Goal: Task Accomplishment & Management: Use online tool/utility

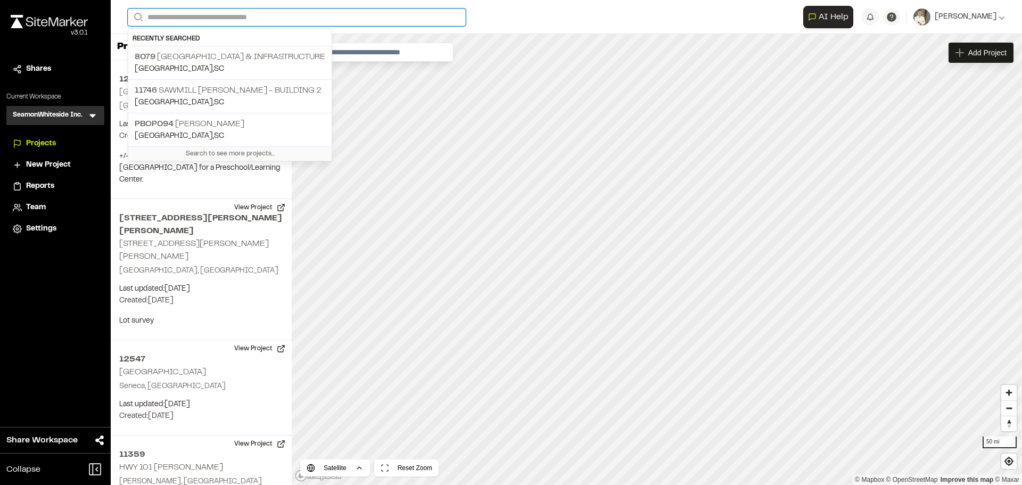
click at [192, 15] on input "Search" at bounding box center [297, 18] width 338 height 18
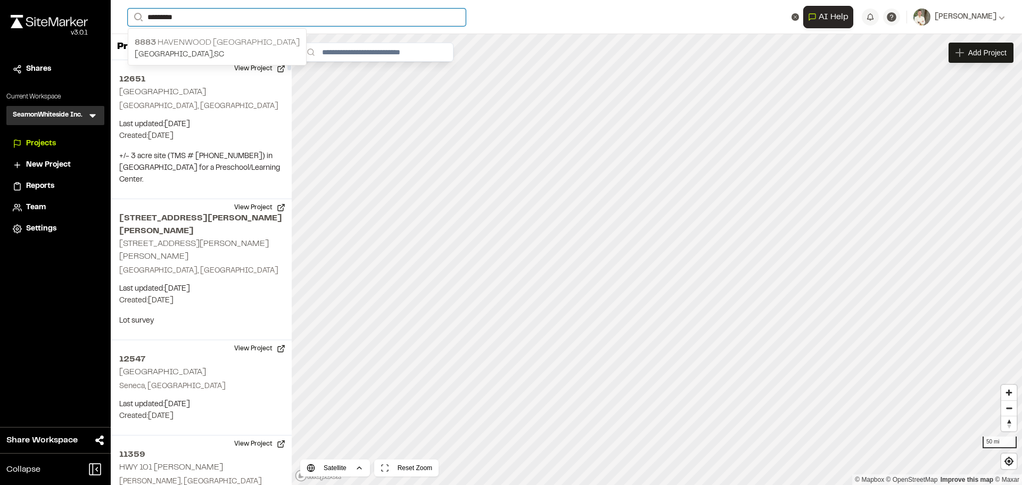
type input "*********"
click at [243, 53] on p "[GEOGRAPHIC_DATA] , [GEOGRAPHIC_DATA]" at bounding box center [217, 55] width 165 height 12
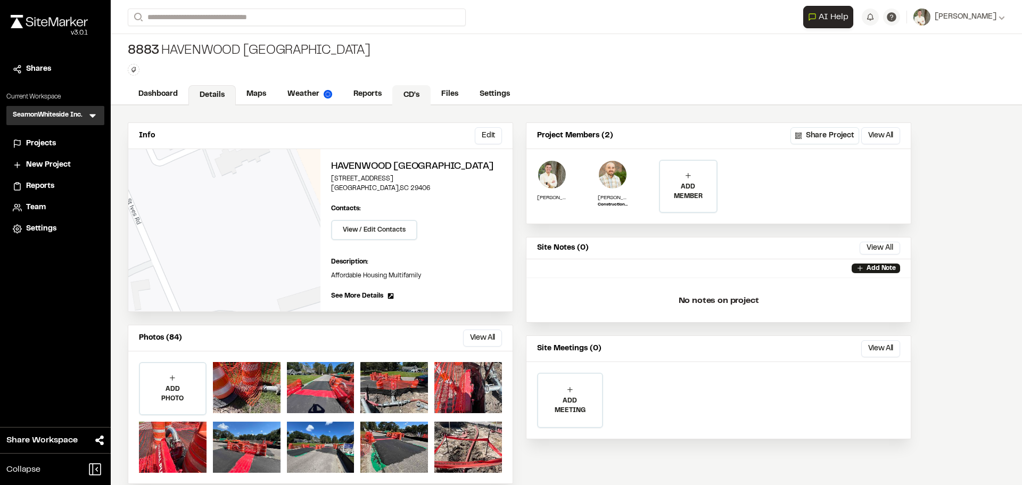
click at [406, 93] on link "CD's" at bounding box center [411, 95] width 38 height 20
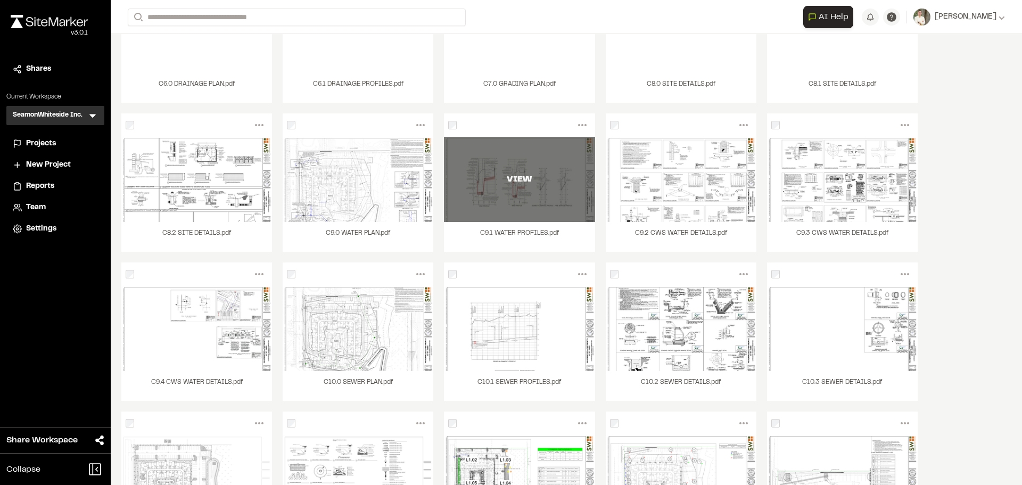
scroll to position [641, 0]
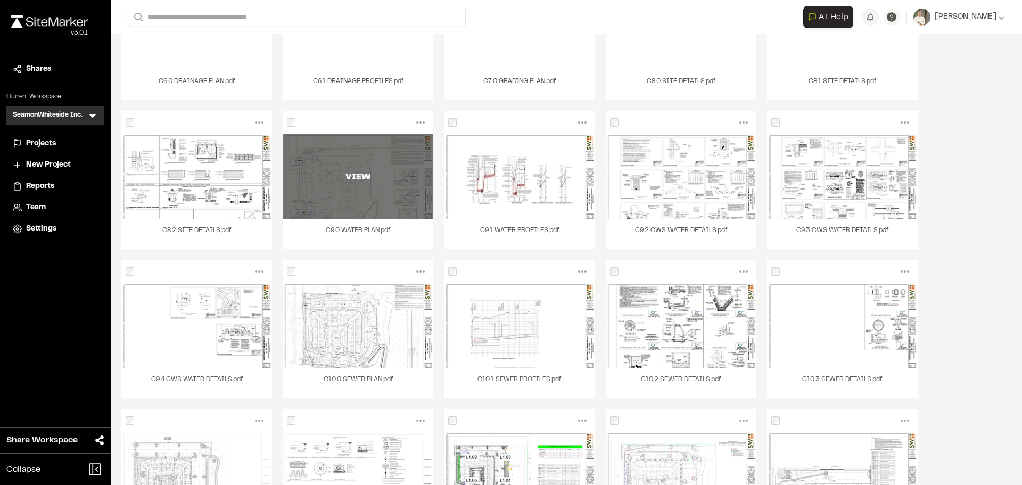
click at [369, 188] on div "VIEW" at bounding box center [358, 176] width 151 height 85
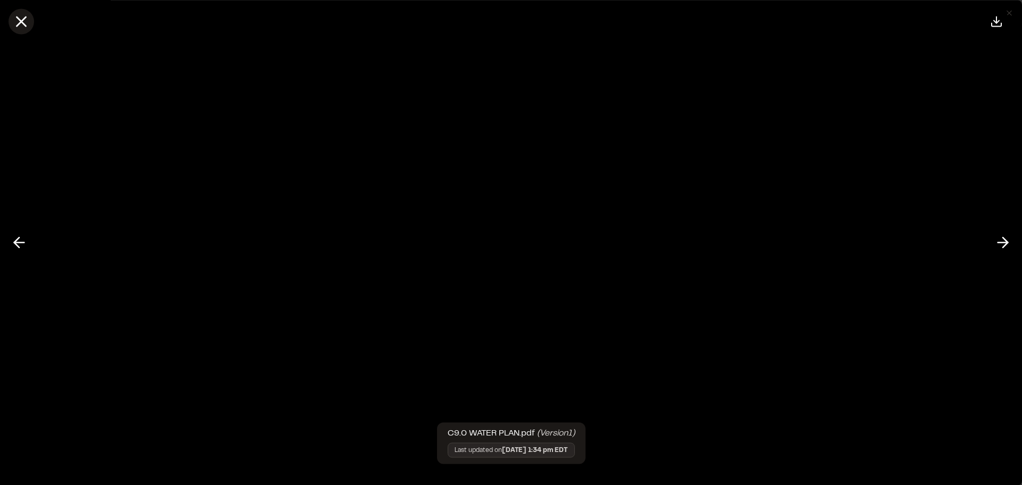
click at [26, 17] on icon at bounding box center [21, 21] width 18 height 18
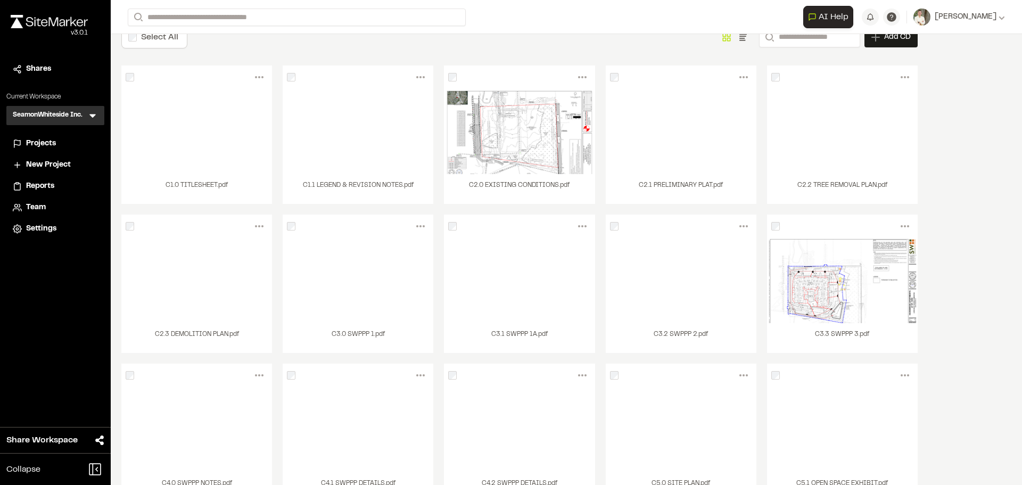
scroll to position [0, 0]
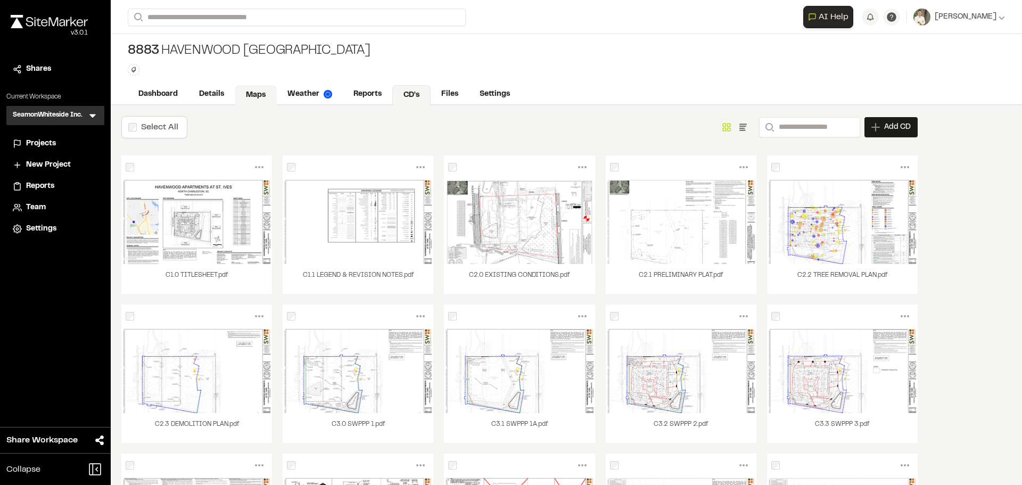
click at [249, 90] on link "Maps" at bounding box center [256, 95] width 42 height 20
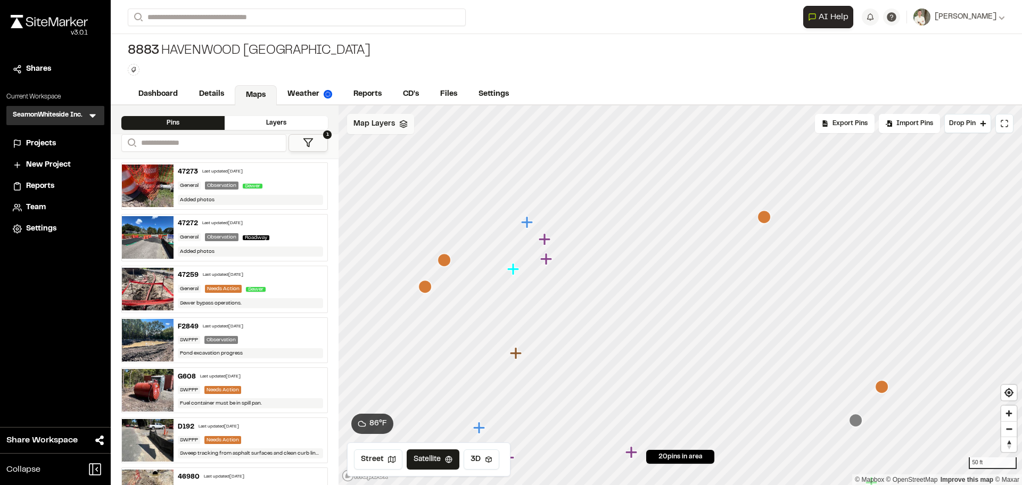
click at [400, 121] on icon at bounding box center [403, 124] width 9 height 9
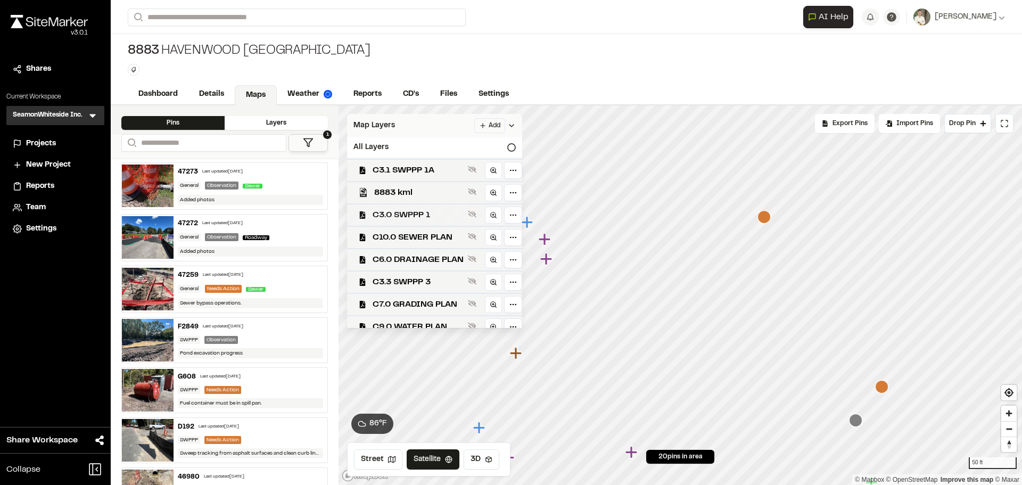
scroll to position [31, 0]
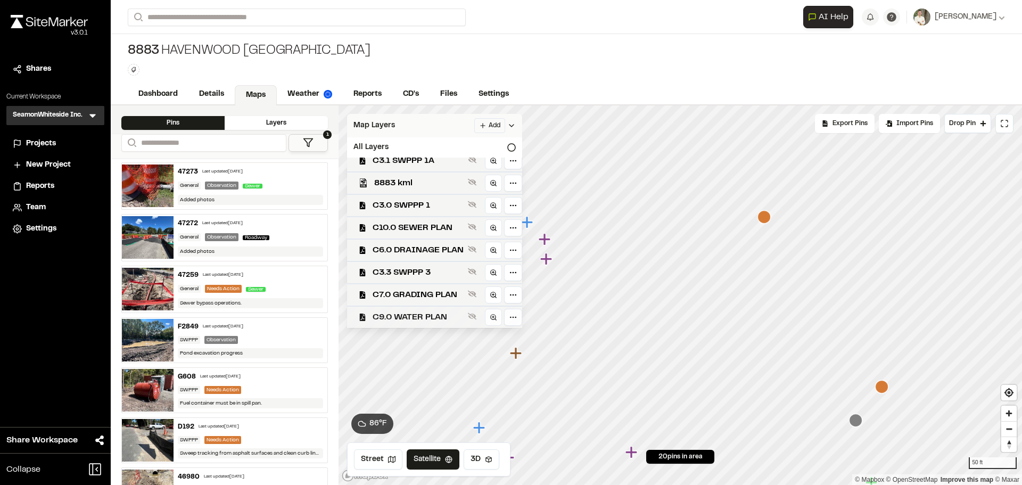
click at [416, 315] on span "C9.0 WATER PLAN" at bounding box center [418, 317] width 91 height 13
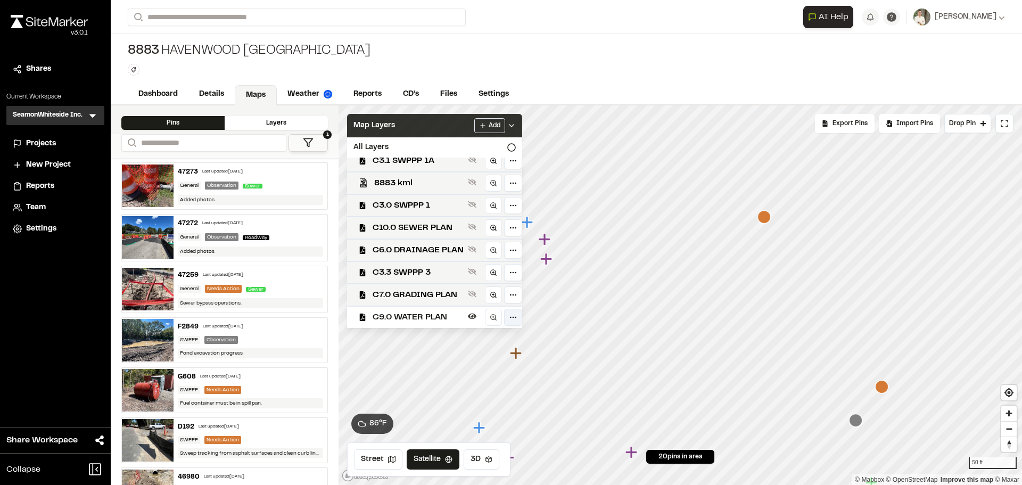
click at [514, 321] on html "Close sidebar v 3.0.1 Shares Current Workspace SeamonWhiteside Inc. SI Menu Pro…" at bounding box center [511, 242] width 1022 height 485
click at [489, 342] on div "Edit" at bounding box center [476, 340] width 88 height 18
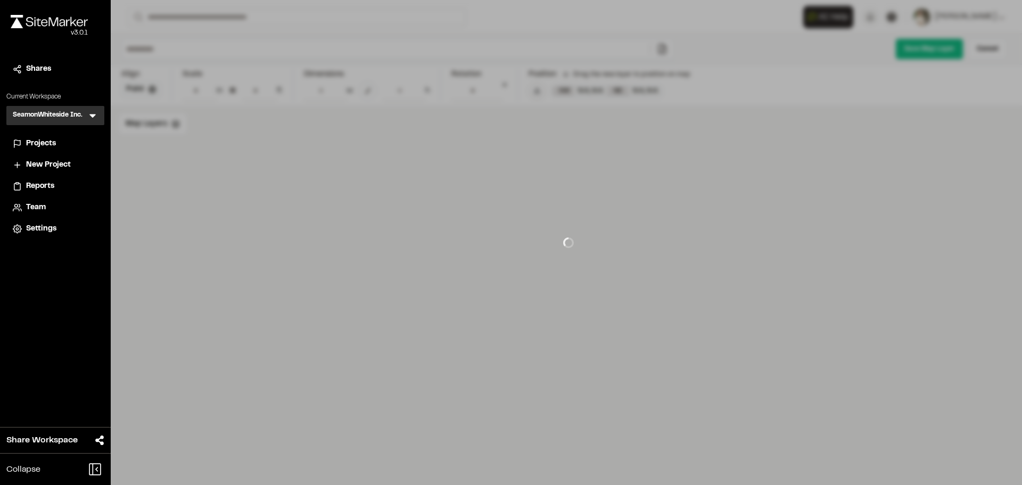
type input "**********"
type input "**"
type input "****"
type input "******"
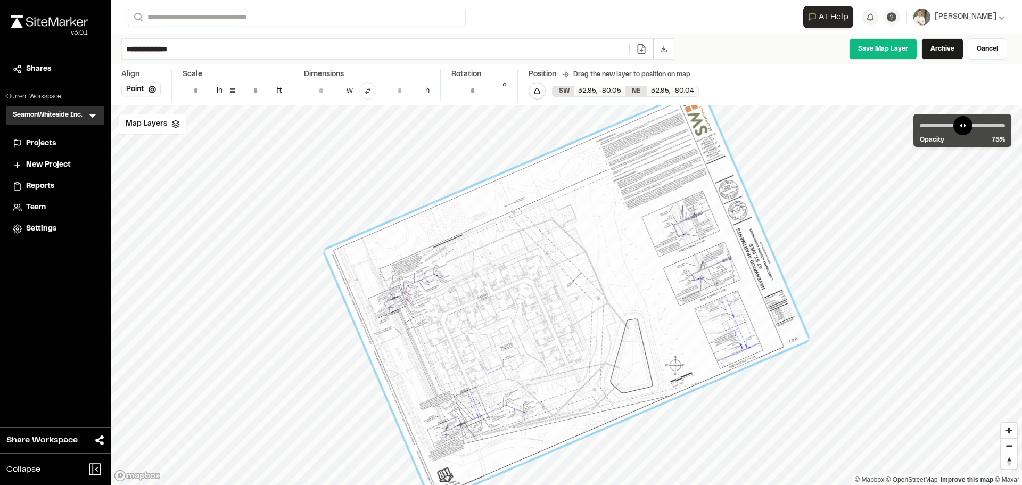
click at [642, 47] on icon at bounding box center [641, 49] width 11 height 11
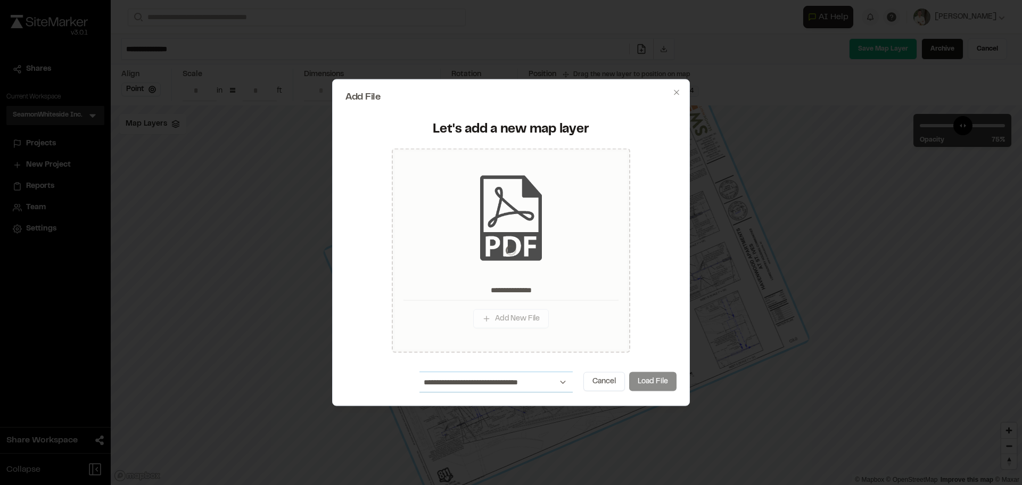
click at [546, 385] on select "**********" at bounding box center [496, 382] width 153 height 20
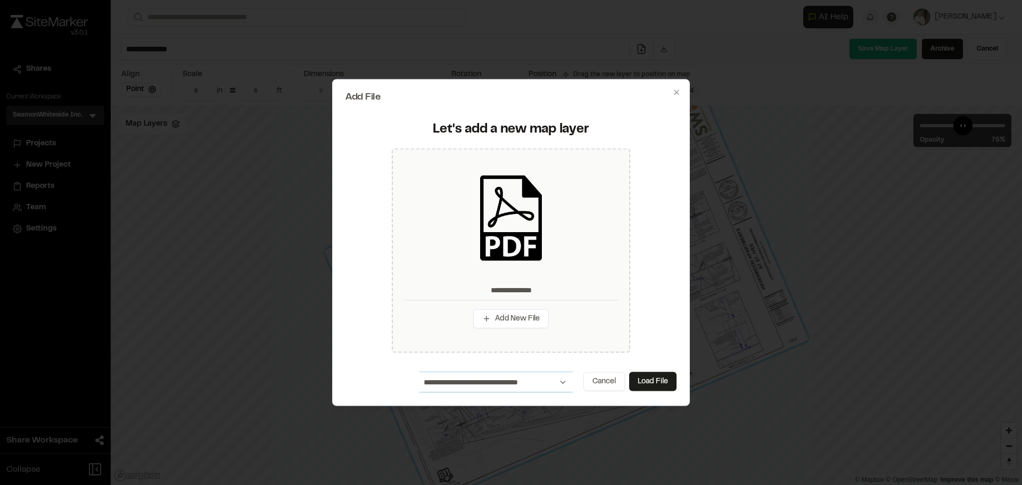
select select "****"
click at [420, 372] on select "**********" at bounding box center [496, 382] width 153 height 20
click at [652, 381] on button "Load File" at bounding box center [652, 381] width 47 height 19
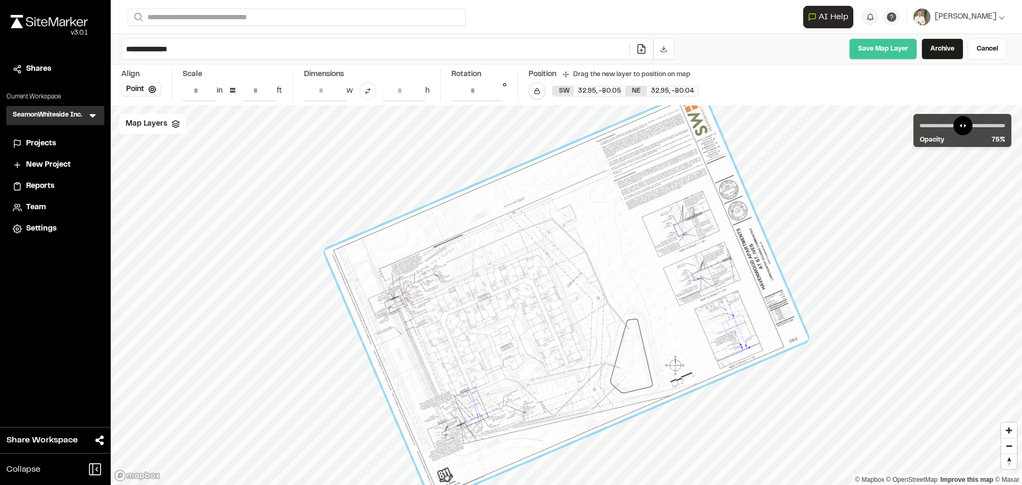
click at [884, 51] on link "Save Map Layer" at bounding box center [883, 48] width 68 height 21
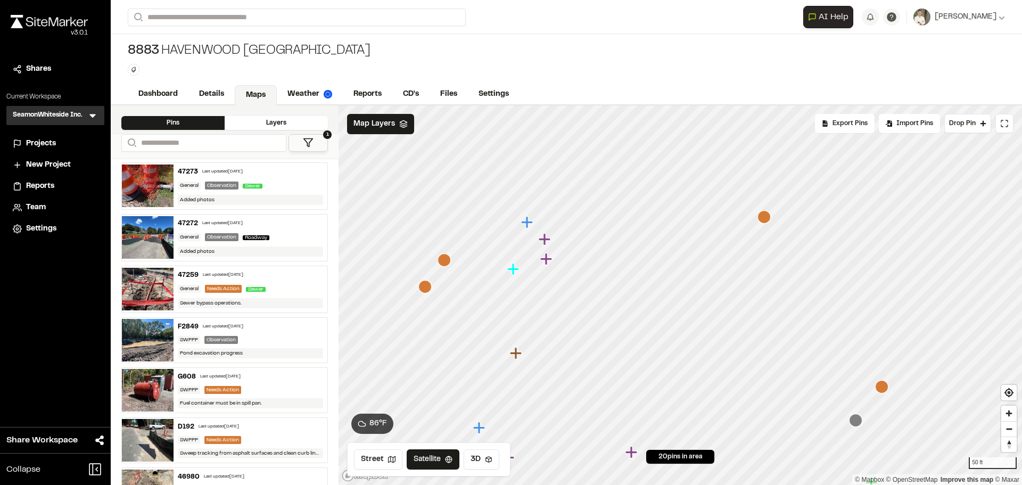
click at [142, 184] on img at bounding box center [148, 186] width 52 height 43
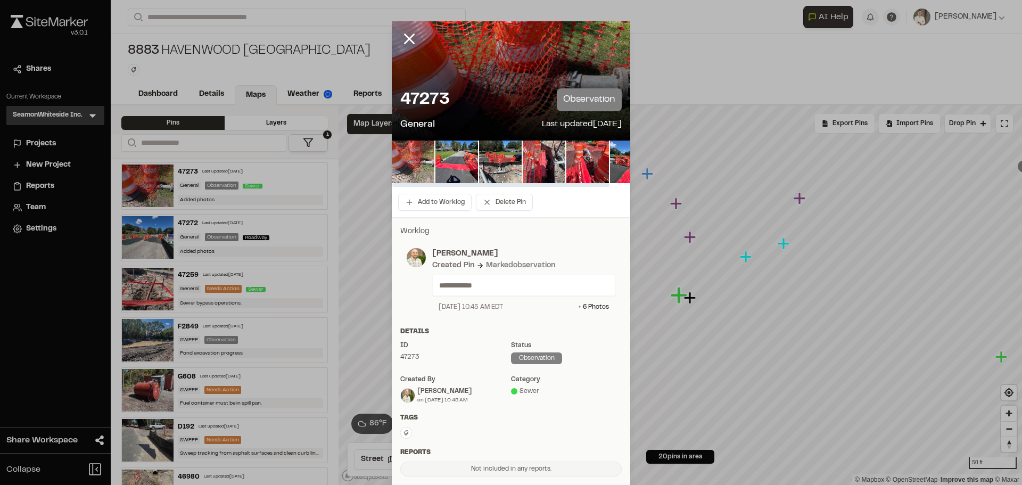
click at [408, 149] on img at bounding box center [413, 162] width 43 height 43
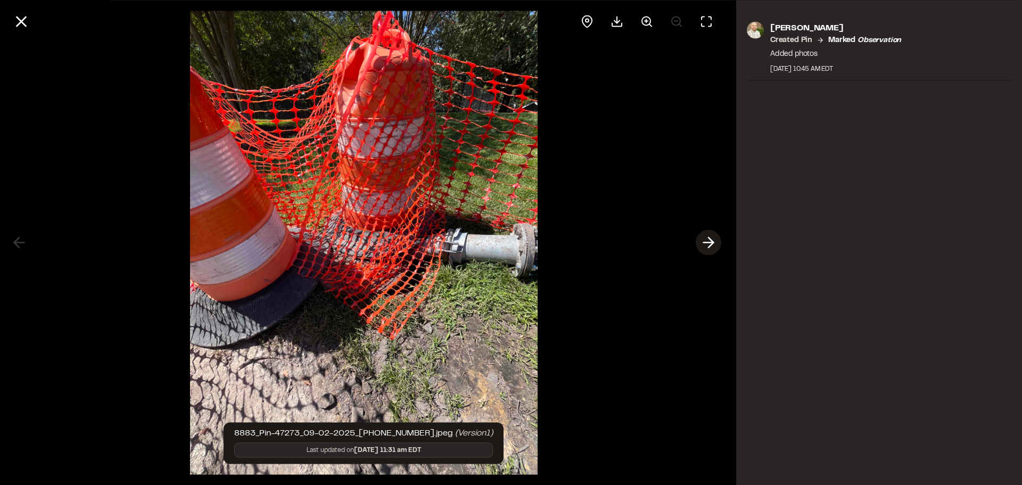
click at [709, 241] on icon at bounding box center [708, 243] width 17 height 18
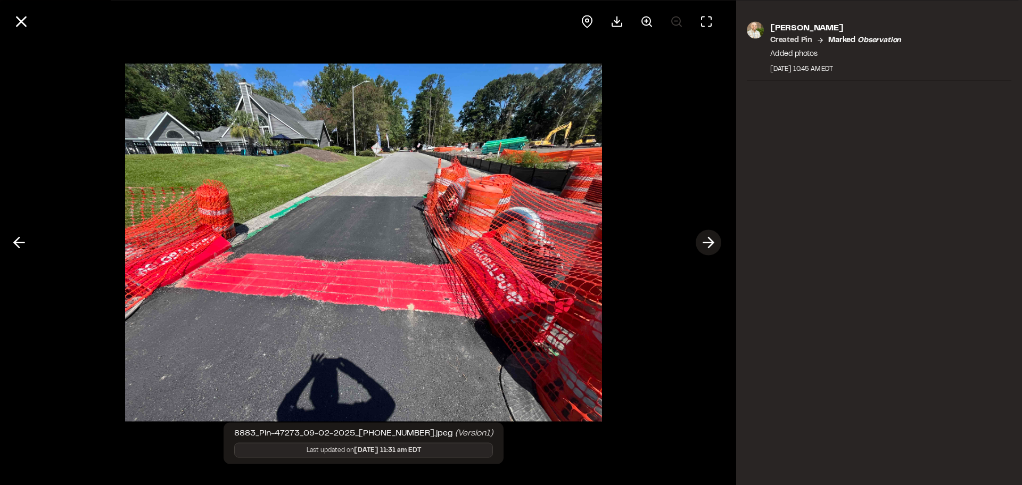
click at [709, 241] on icon at bounding box center [708, 243] width 17 height 18
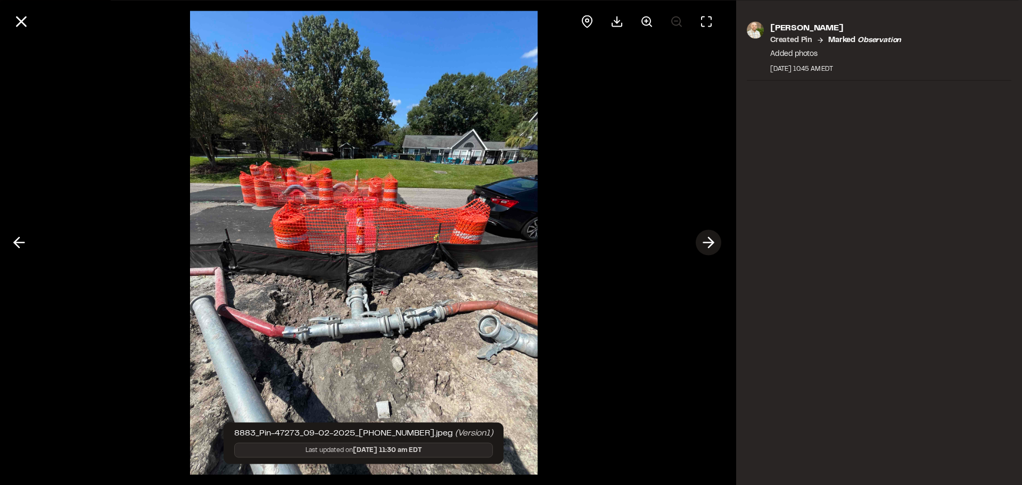
click at [708, 243] on line at bounding box center [709, 243] width 10 height 0
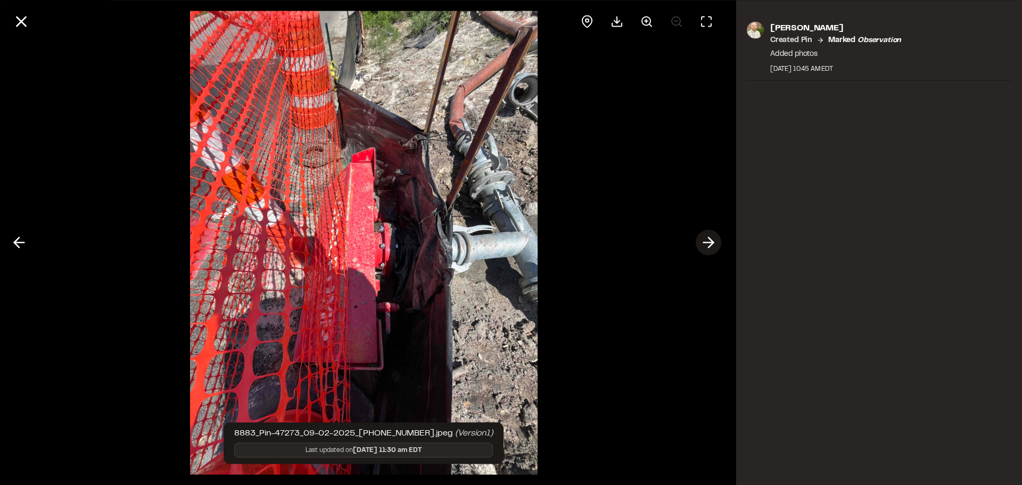
click at [705, 246] on icon at bounding box center [708, 243] width 17 height 18
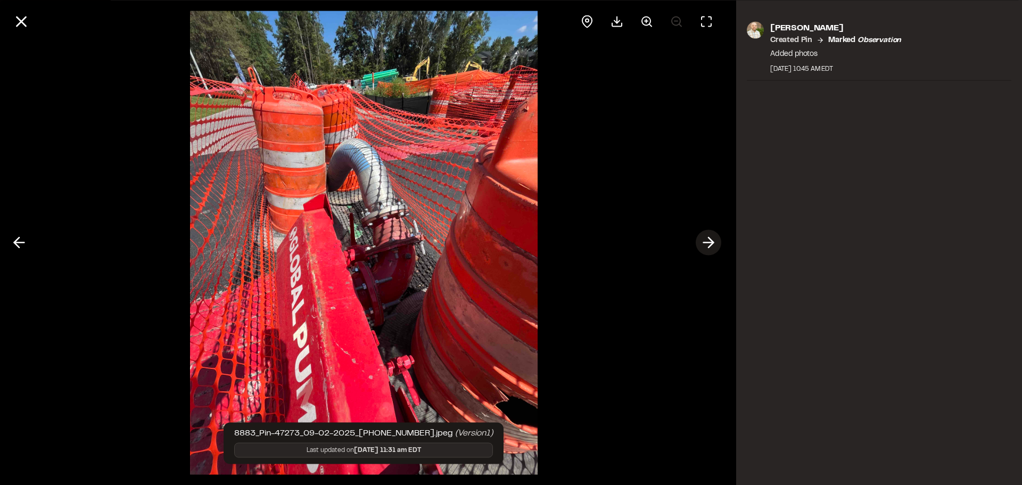
click at [705, 246] on icon at bounding box center [708, 243] width 17 height 18
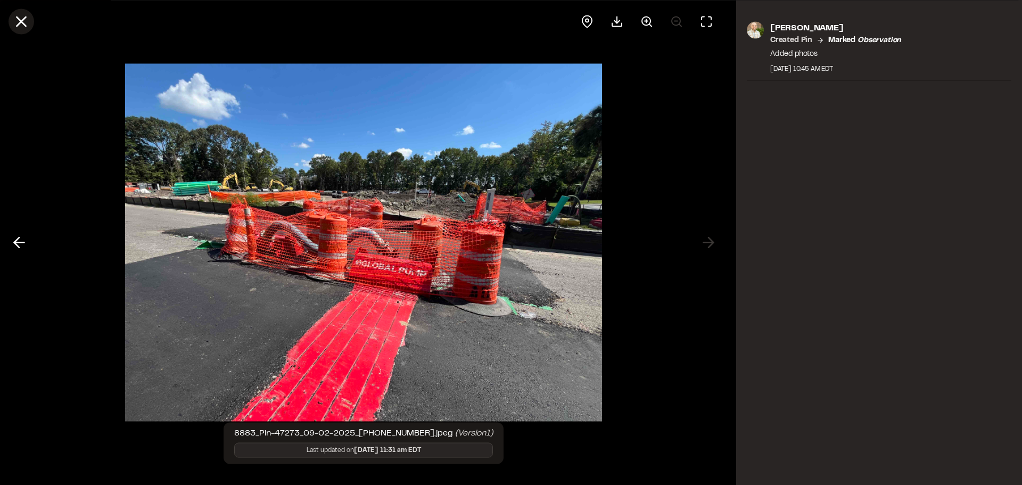
click at [21, 24] on icon at bounding box center [21, 21] width 18 height 18
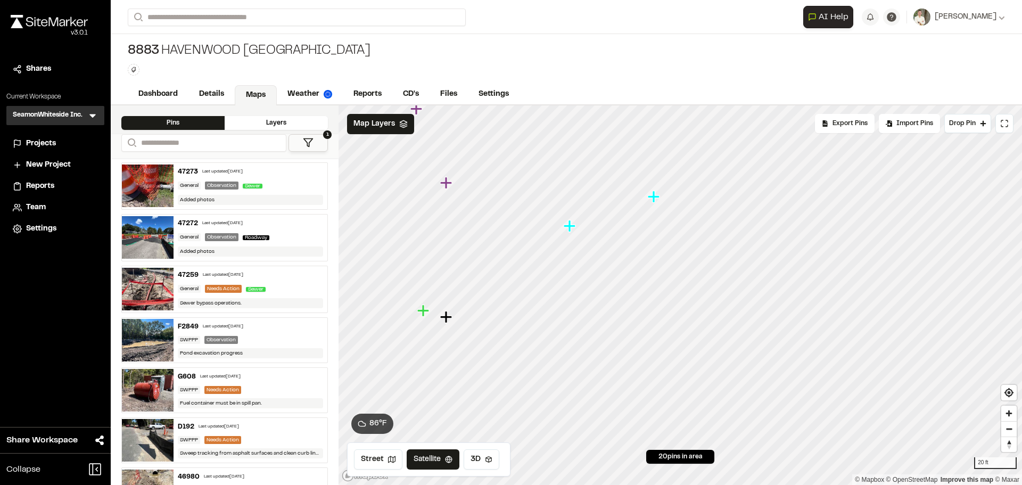
click at [163, 231] on img at bounding box center [148, 237] width 52 height 43
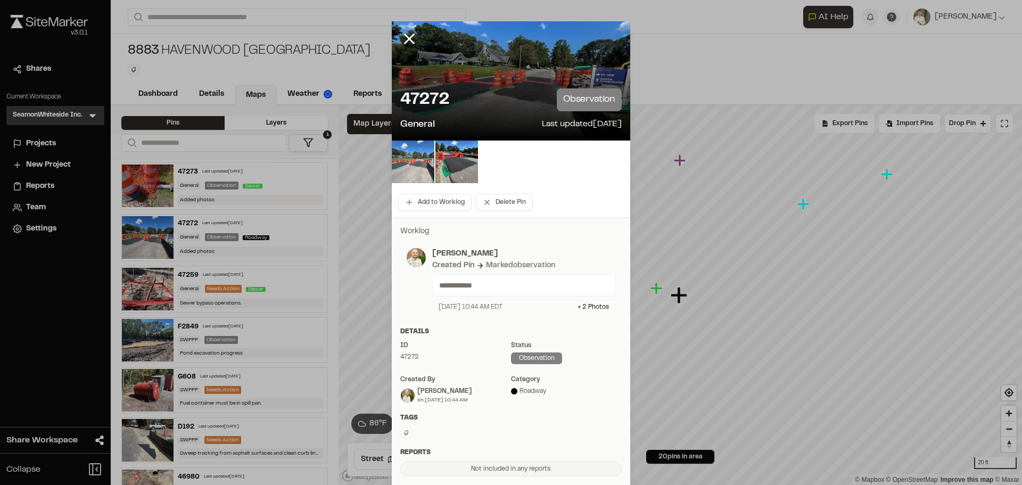
click at [408, 158] on img at bounding box center [413, 162] width 43 height 43
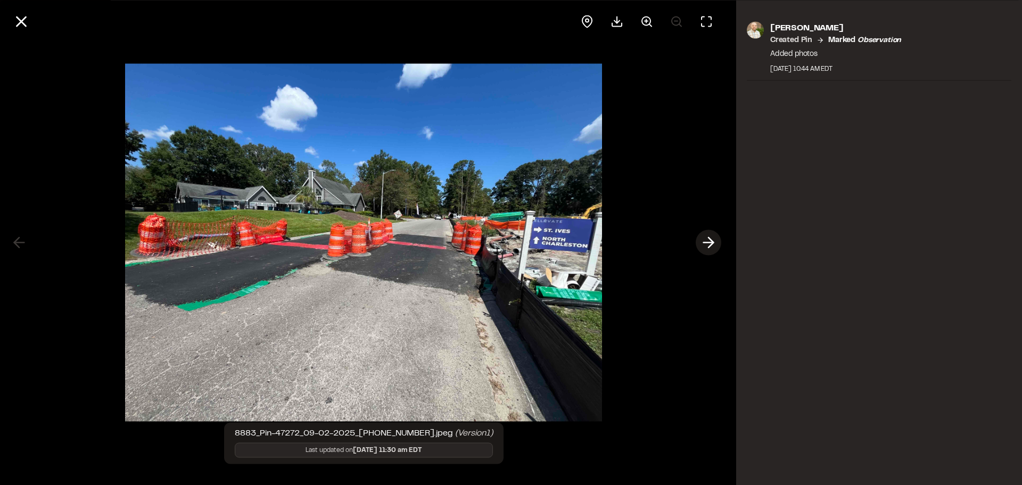
click at [709, 241] on icon at bounding box center [708, 243] width 17 height 18
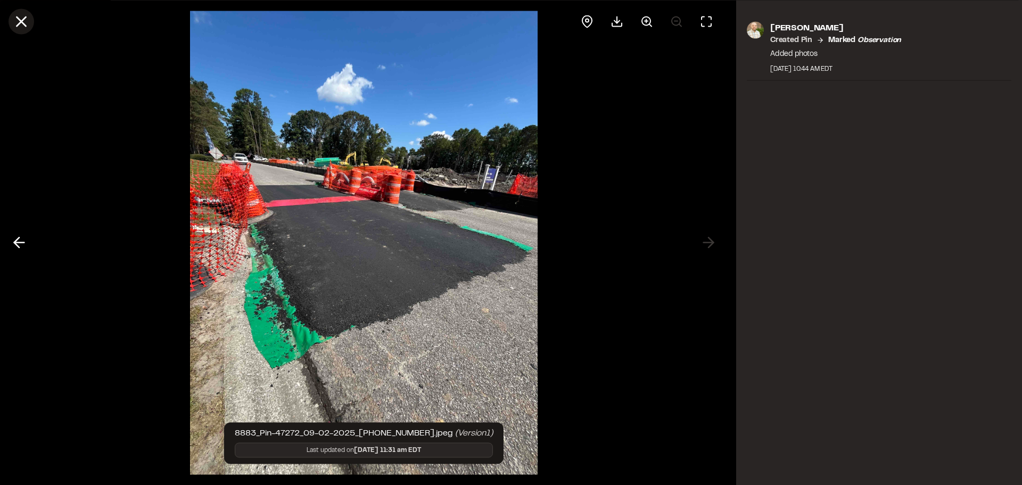
click at [20, 16] on icon at bounding box center [21, 21] width 18 height 18
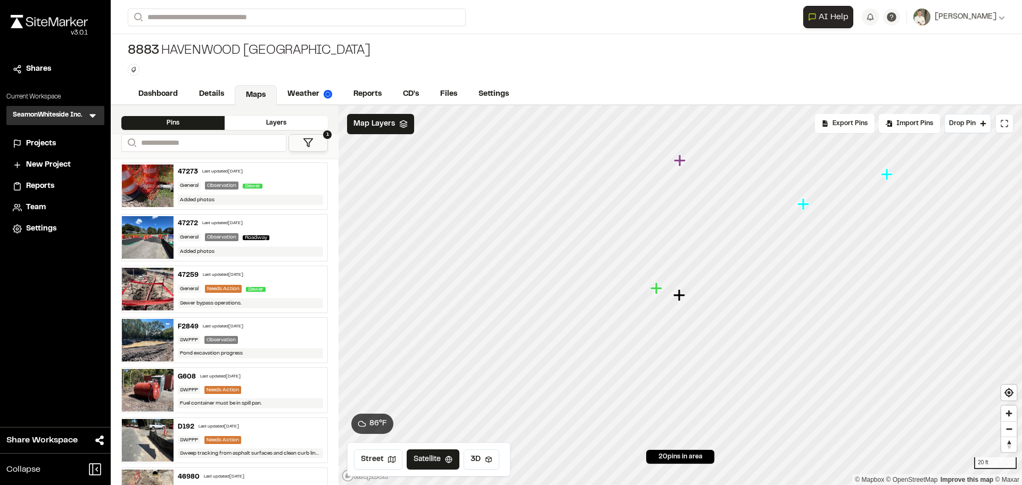
click at [142, 291] on img at bounding box center [148, 289] width 52 height 43
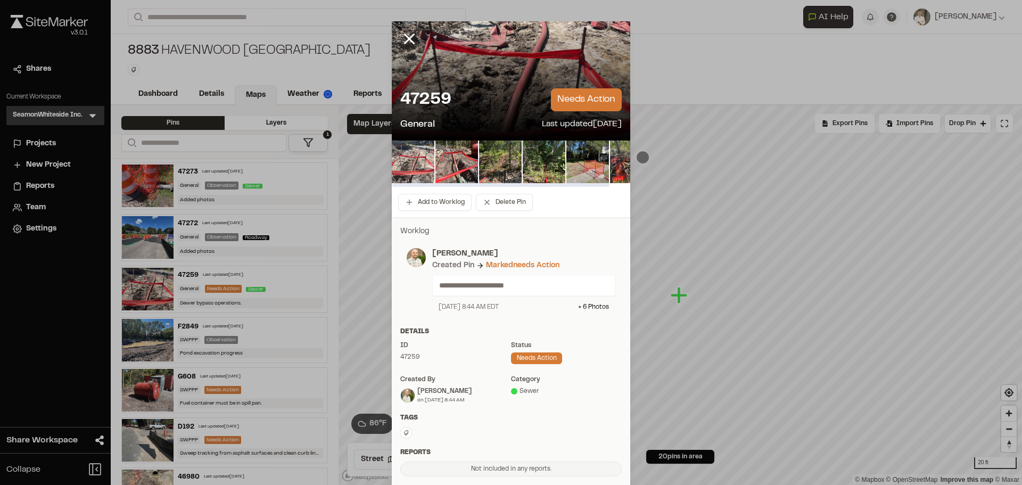
click at [421, 160] on img at bounding box center [413, 162] width 43 height 43
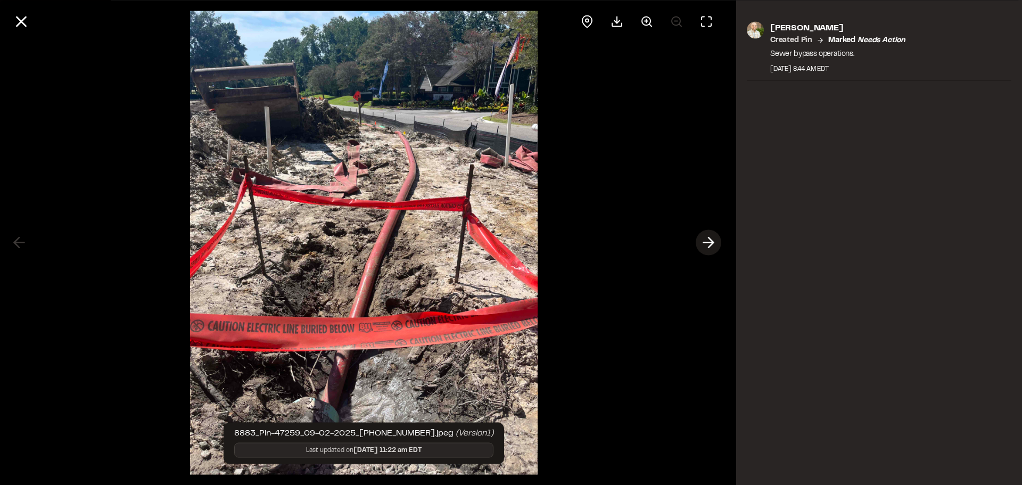
click at [709, 244] on icon at bounding box center [708, 243] width 17 height 18
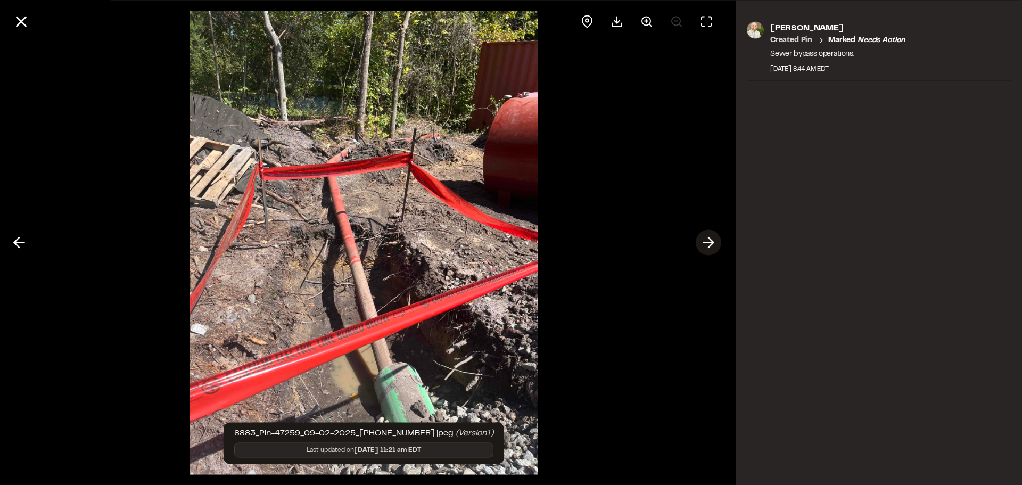
click at [709, 244] on icon at bounding box center [708, 243] width 17 height 18
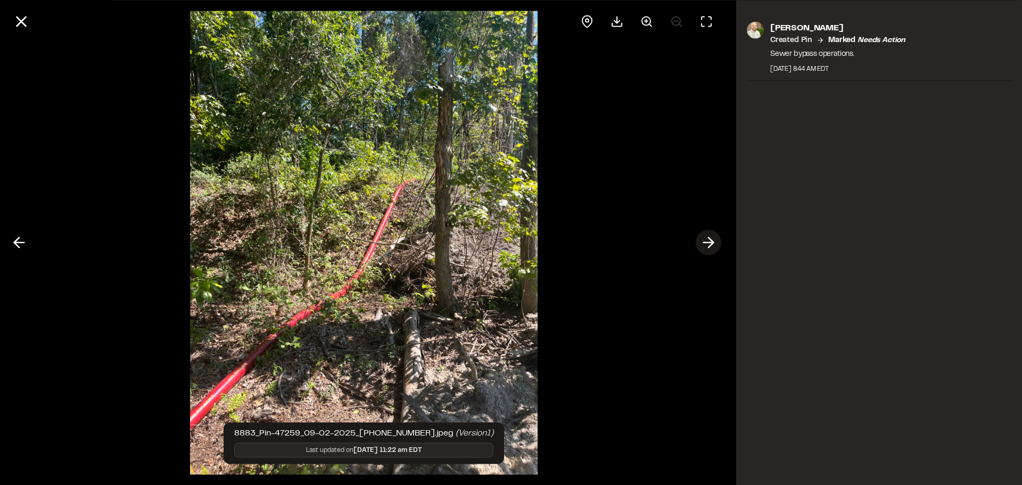
click at [709, 244] on icon at bounding box center [708, 243] width 17 height 18
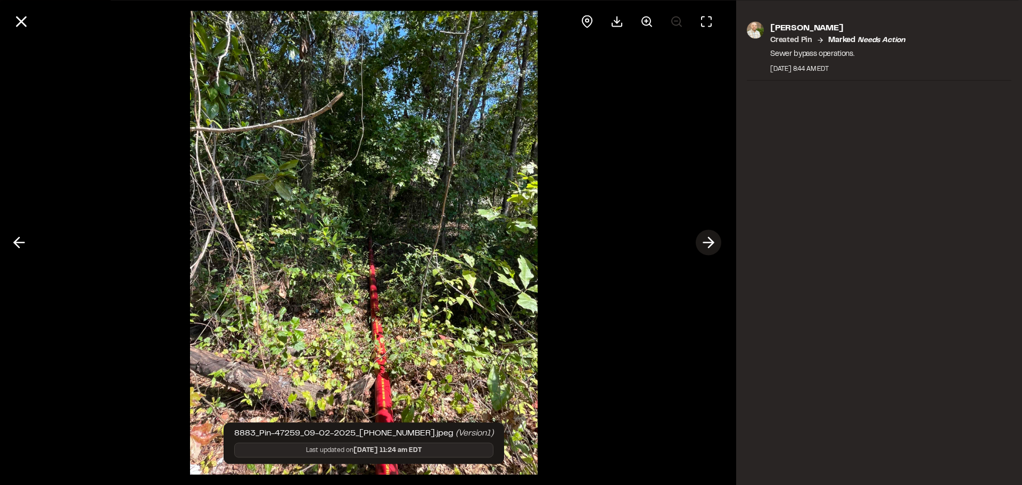
click at [709, 244] on icon at bounding box center [708, 243] width 17 height 18
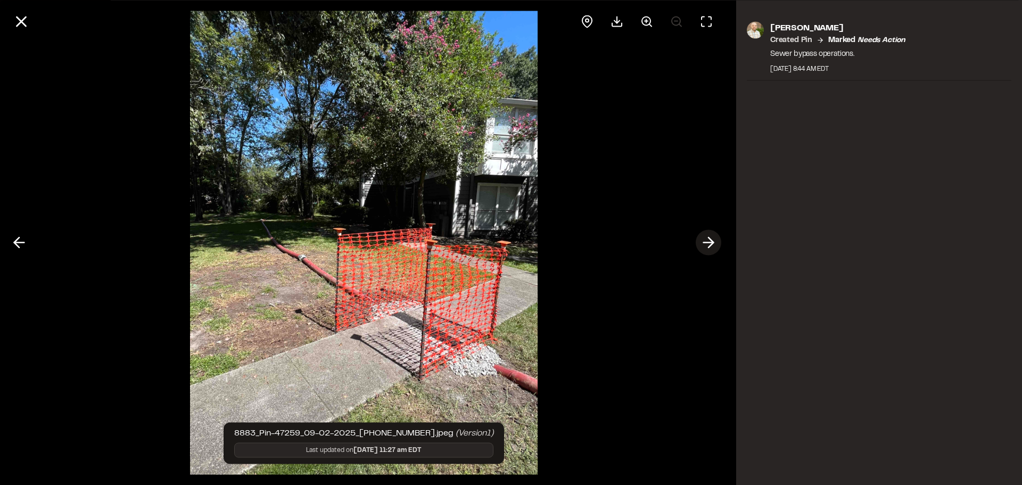
click at [709, 244] on icon at bounding box center [708, 243] width 17 height 18
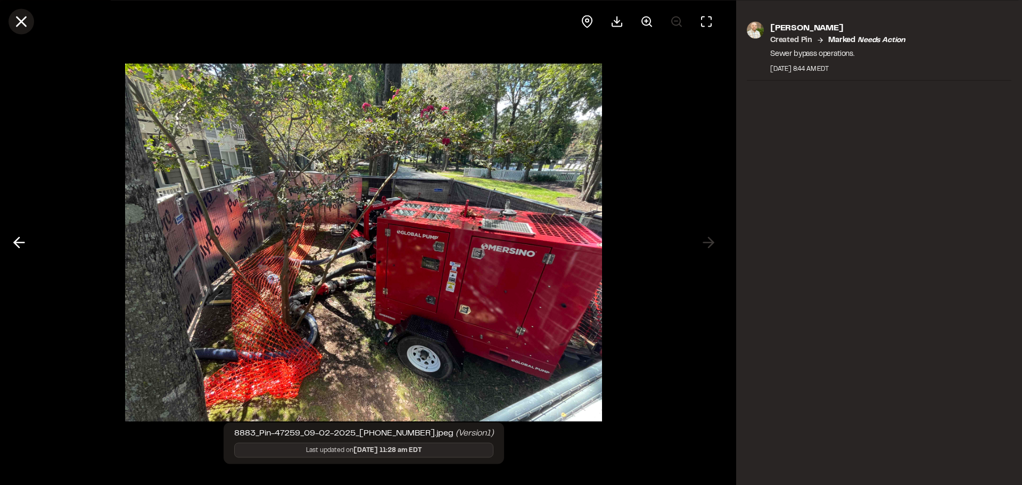
click at [24, 26] on line at bounding box center [21, 21] width 9 height 9
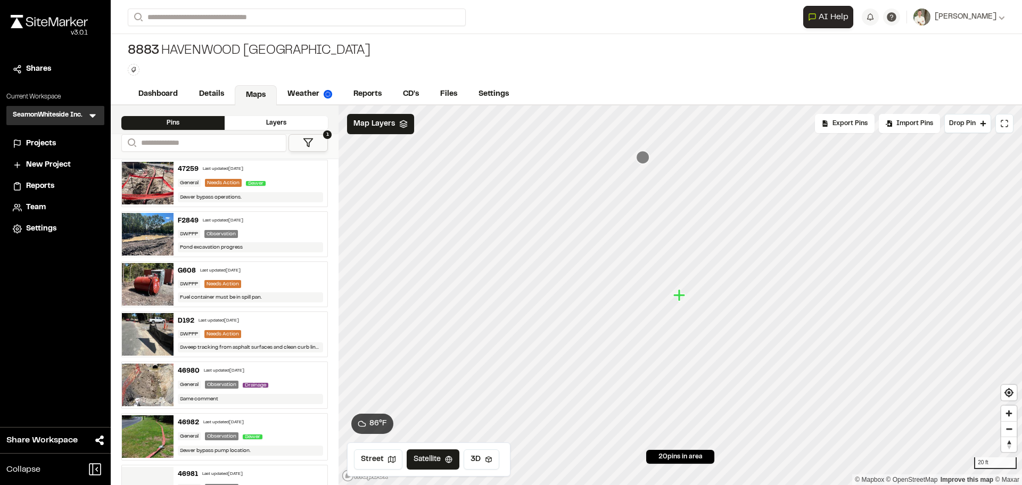
scroll to position [106, 0]
click at [145, 218] on img at bounding box center [148, 233] width 52 height 43
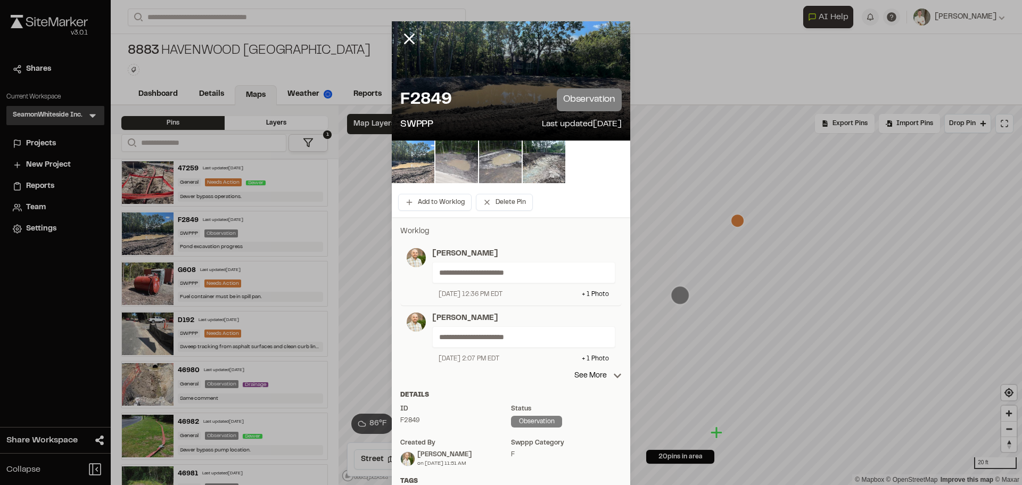
click at [414, 159] on img at bounding box center [413, 162] width 43 height 43
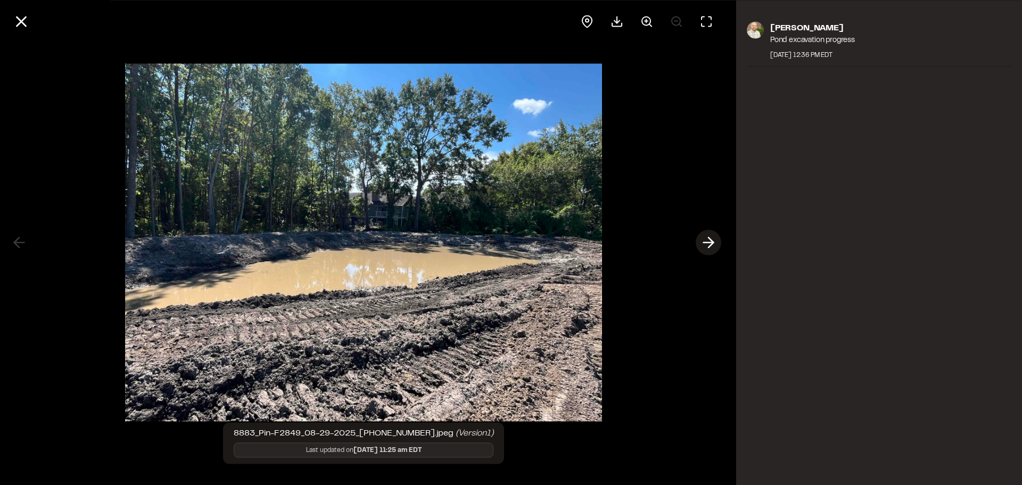
click at [704, 243] on line at bounding box center [709, 243] width 10 height 0
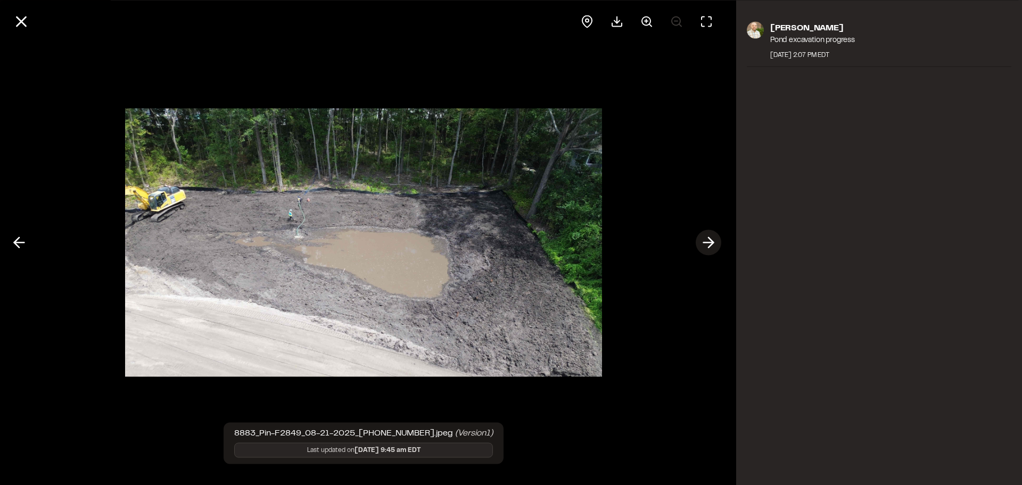
click at [704, 243] on line at bounding box center [709, 243] width 10 height 0
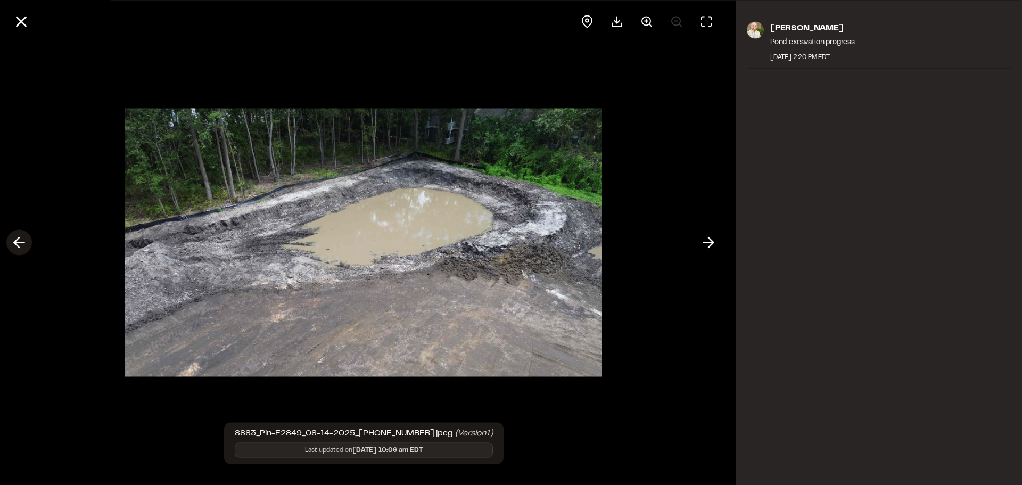
click at [19, 237] on polyline at bounding box center [16, 242] width 5 height 10
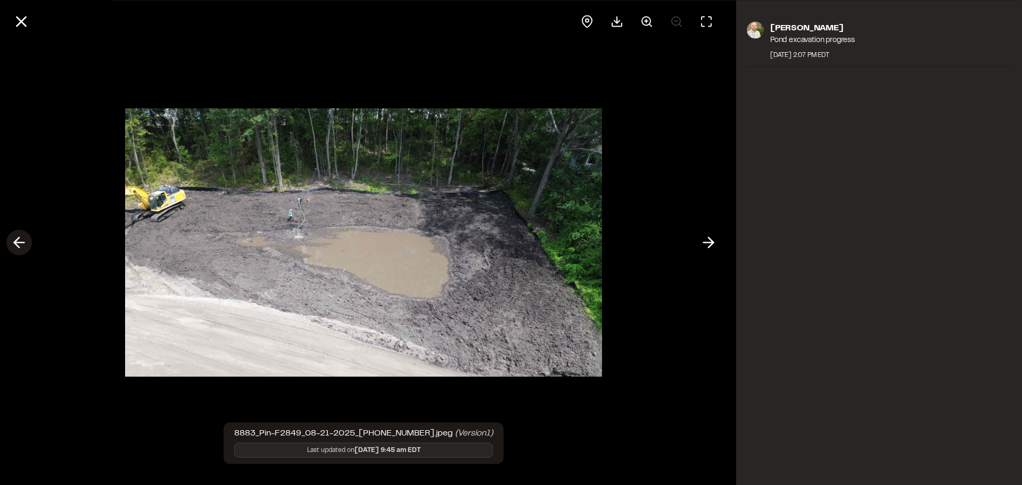
click at [19, 237] on polyline at bounding box center [16, 242] width 5 height 10
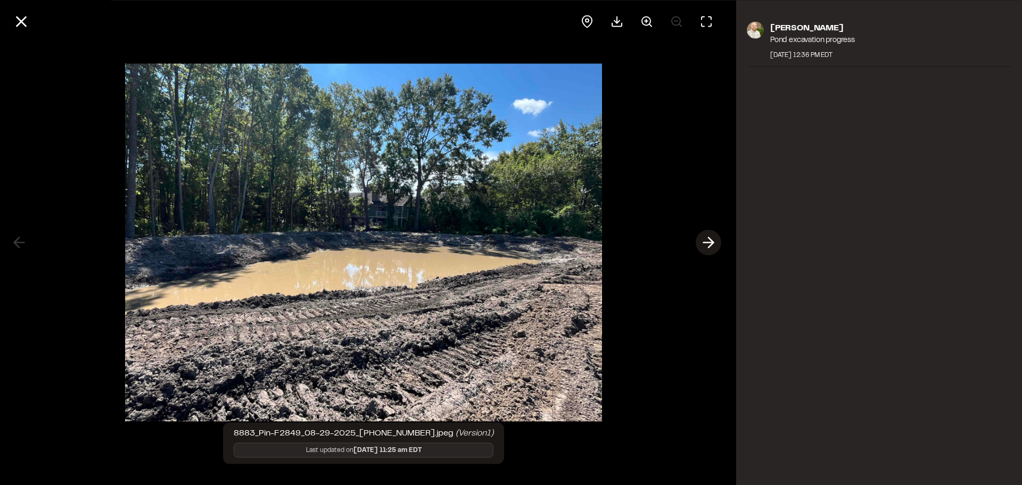
click at [699, 236] on button at bounding box center [709, 243] width 26 height 26
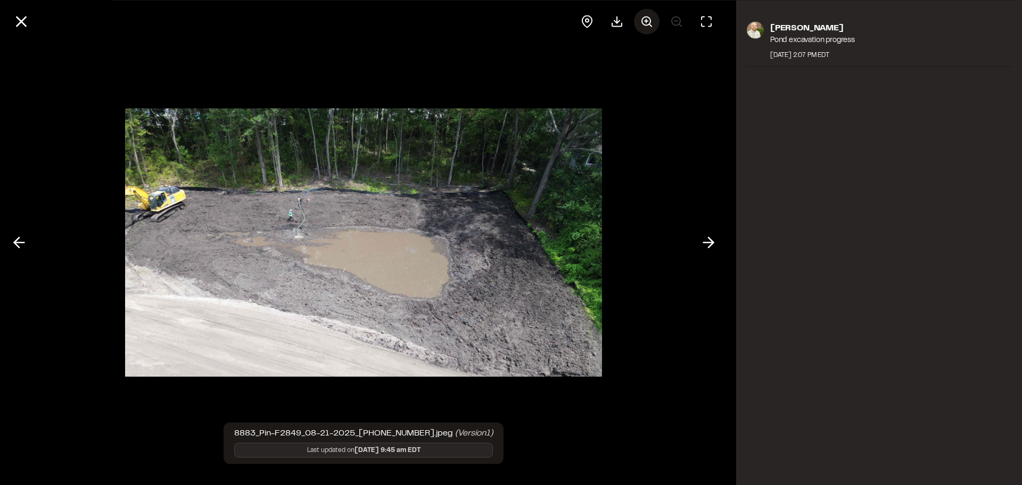
click at [647, 16] on icon at bounding box center [646, 21] width 13 height 13
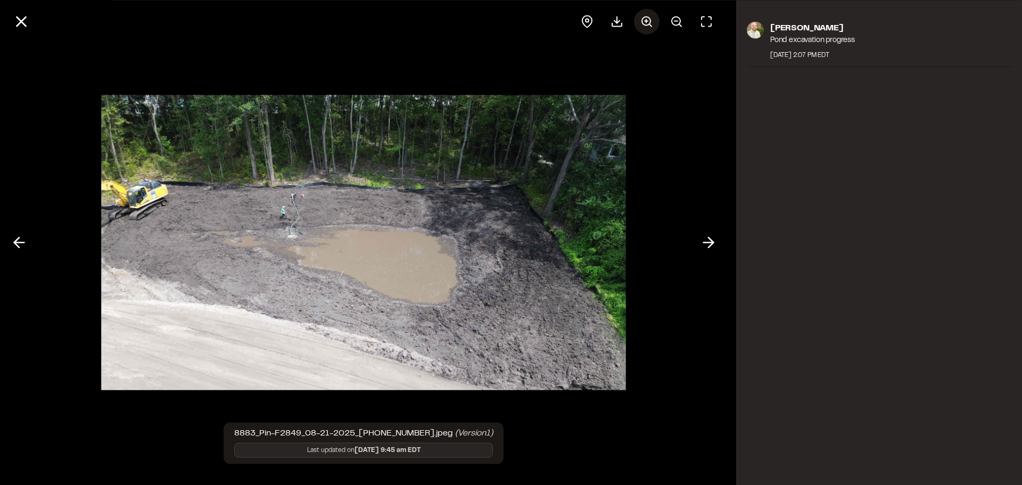
click at [647, 16] on icon at bounding box center [646, 21] width 13 height 13
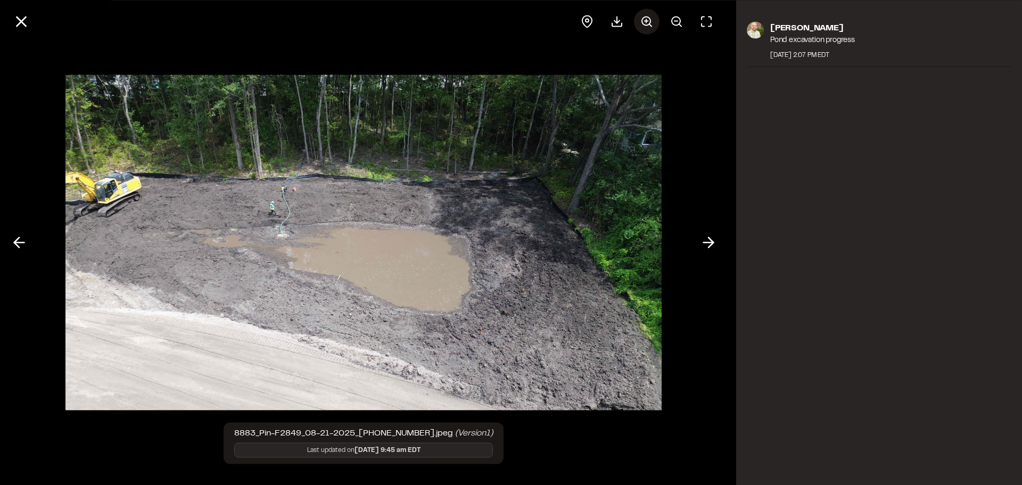
click at [647, 16] on icon at bounding box center [646, 21] width 13 height 13
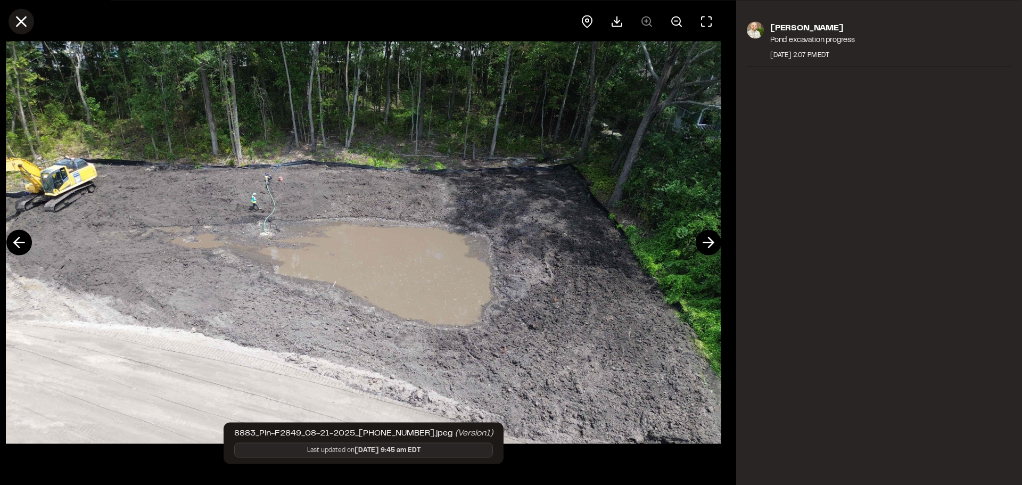
click at [15, 23] on icon at bounding box center [21, 21] width 18 height 18
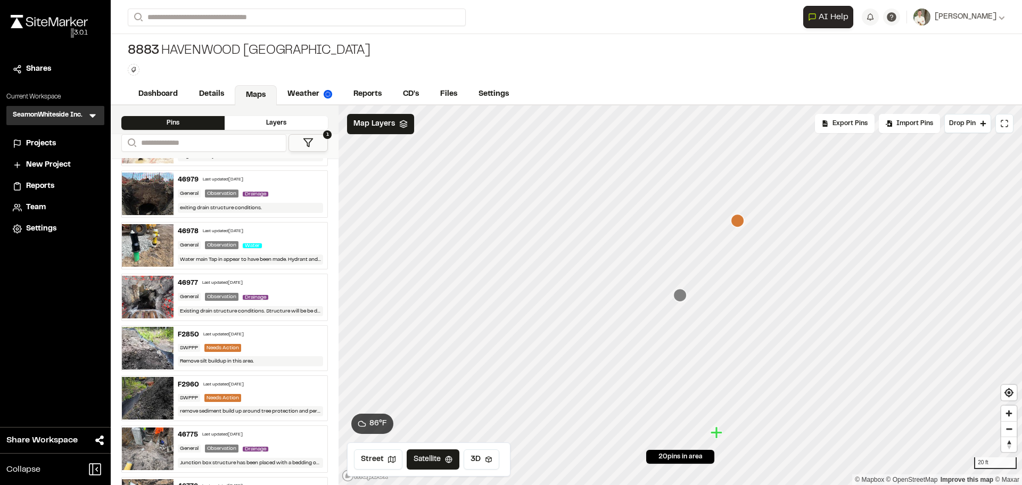
scroll to position [479, 0]
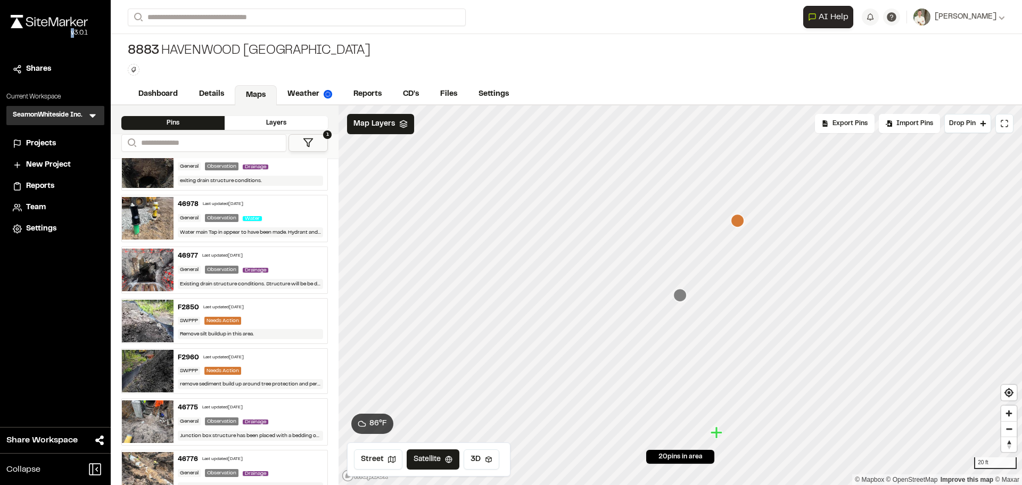
click at [146, 207] on img at bounding box center [148, 218] width 52 height 43
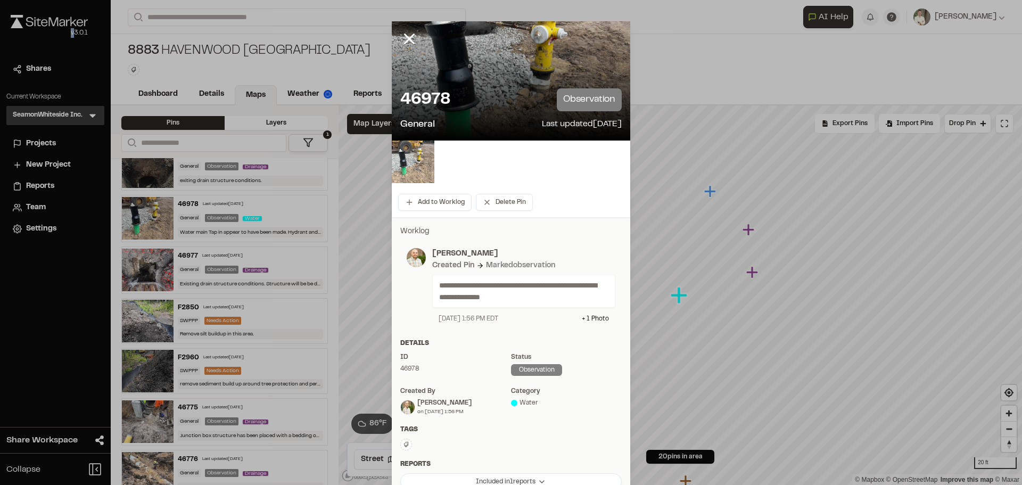
click at [404, 165] on img at bounding box center [413, 162] width 43 height 43
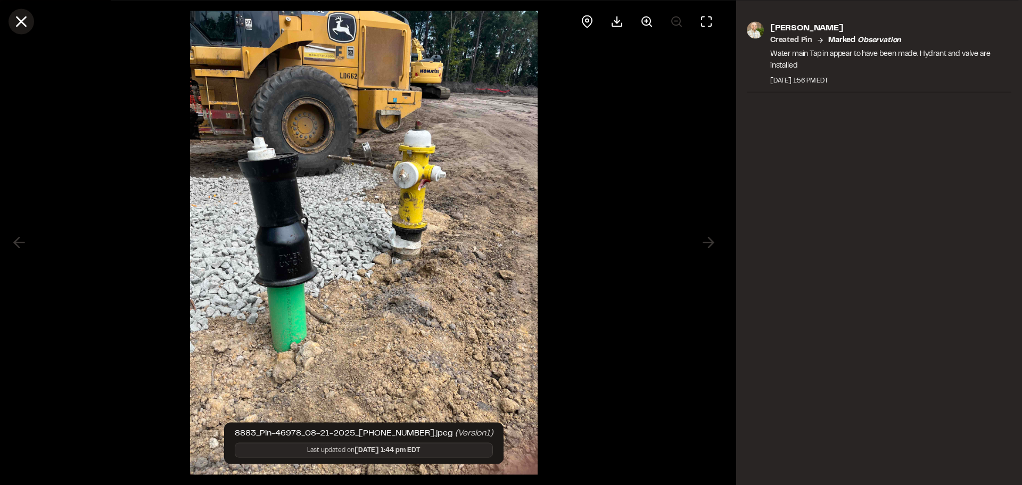
click at [21, 20] on line at bounding box center [21, 21] width 9 height 9
